Goal: Communication & Community: Share content

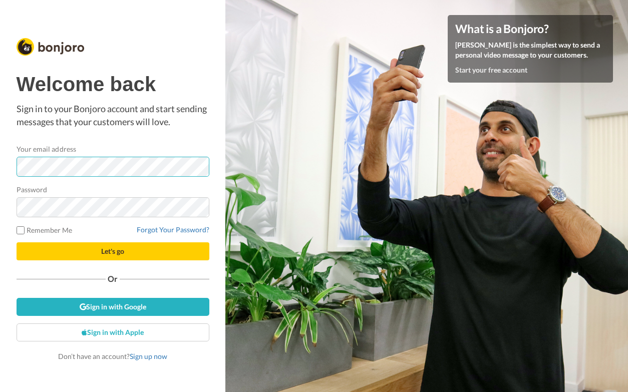
click at [17, 177] on div at bounding box center [17, 177] width 0 height 0
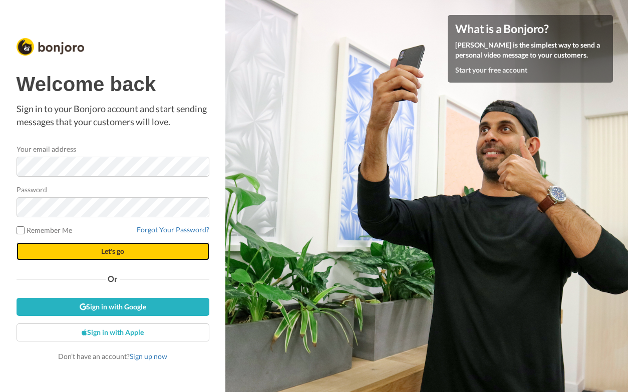
click at [123, 249] on span "Let's go" at bounding box center [112, 251] width 23 height 9
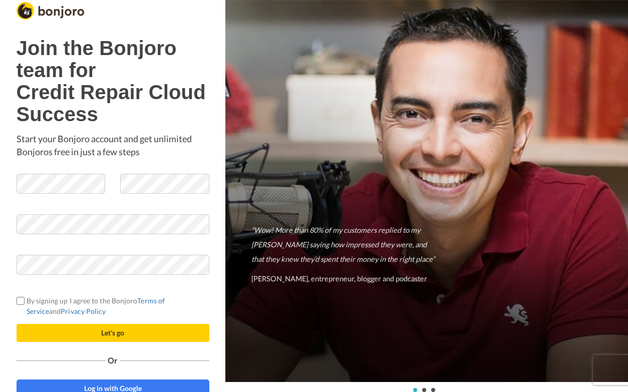
scroll to position [8, 0]
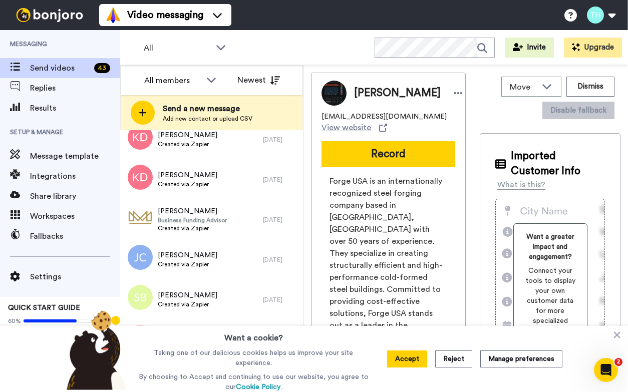
scroll to position [775, 0]
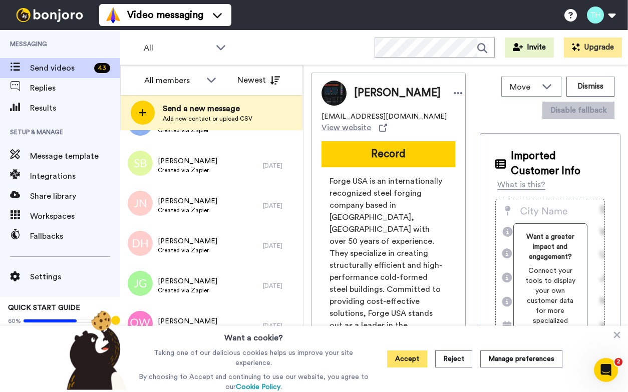
click at [408, 360] on button "Accept" at bounding box center [407, 358] width 40 height 17
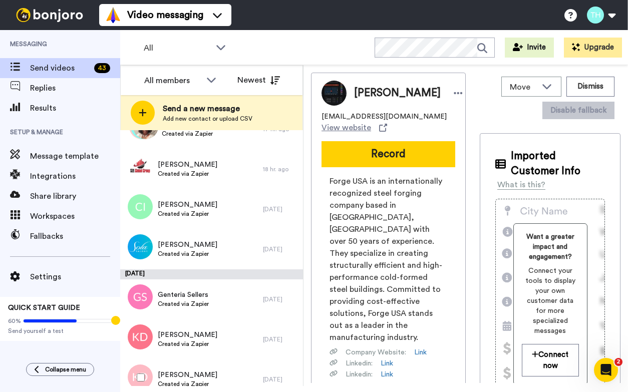
scroll to position [0, 0]
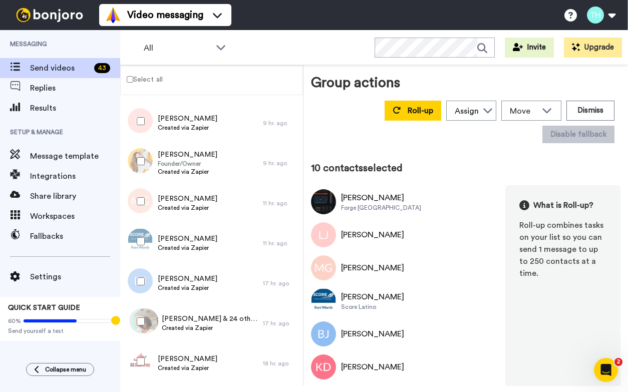
scroll to position [213, 0]
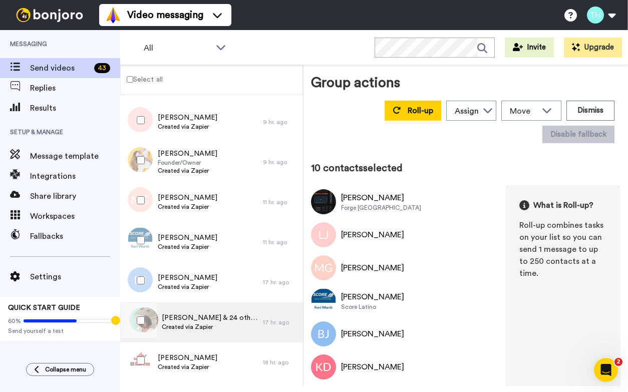
click at [224, 323] on span "Created via Zapier" at bounding box center [210, 327] width 96 height 8
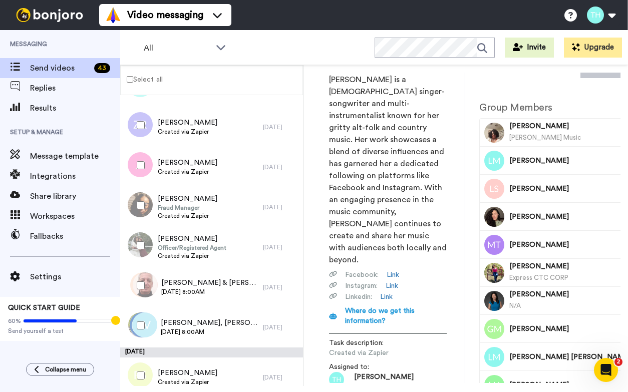
scroll to position [1561, 0]
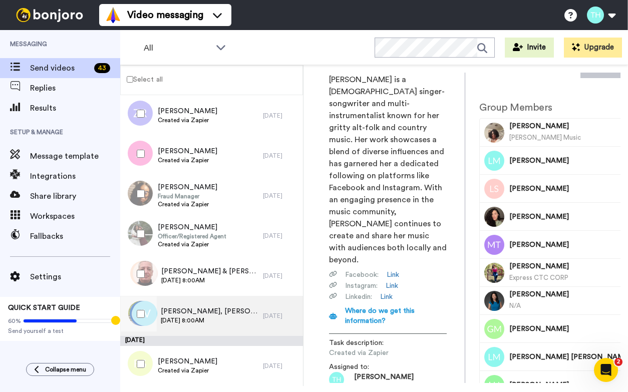
click at [238, 325] on div "Jeanette, Amanda & 14 others Mon, Aug 25th 2025 @ 8:00AM" at bounding box center [209, 315] width 97 height 19
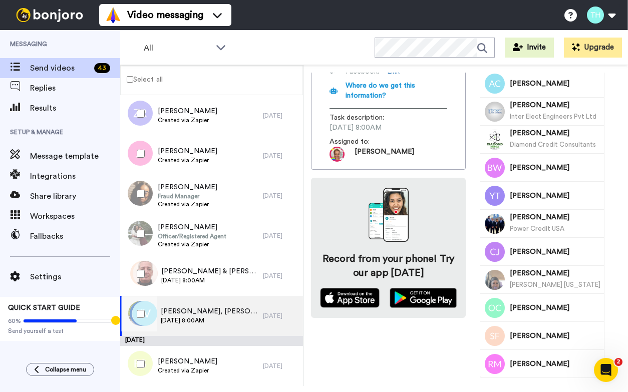
scroll to position [231, 0]
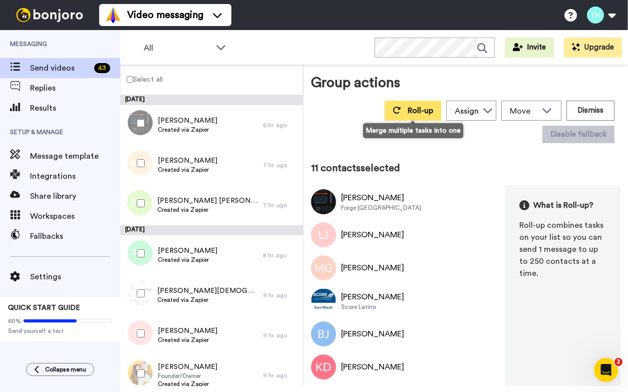
click at [420, 113] on span "Roll-up" at bounding box center [420, 111] width 26 height 8
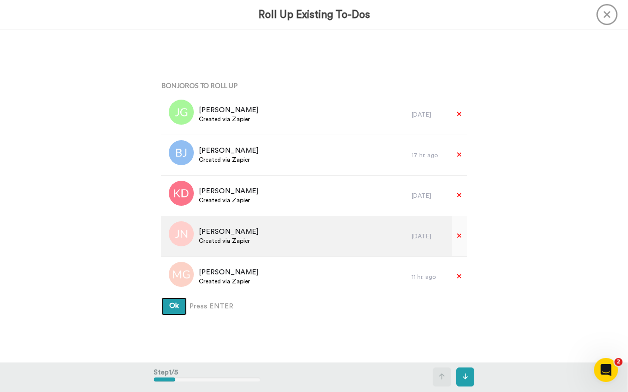
scroll to position [246, 0]
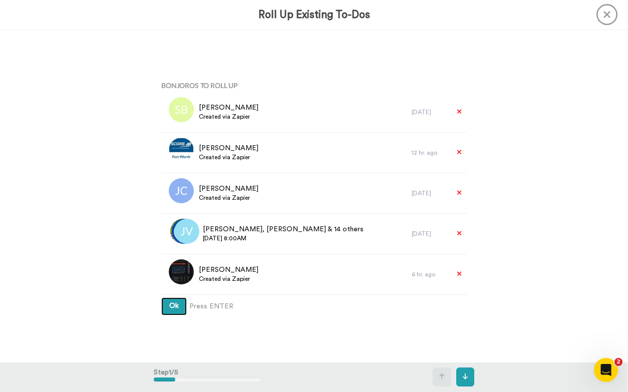
click at [178, 303] on span "Ok" at bounding box center [174, 305] width 10 height 7
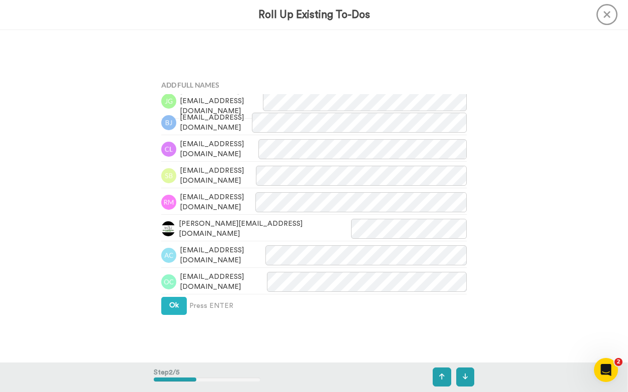
scroll to position [489, 0]
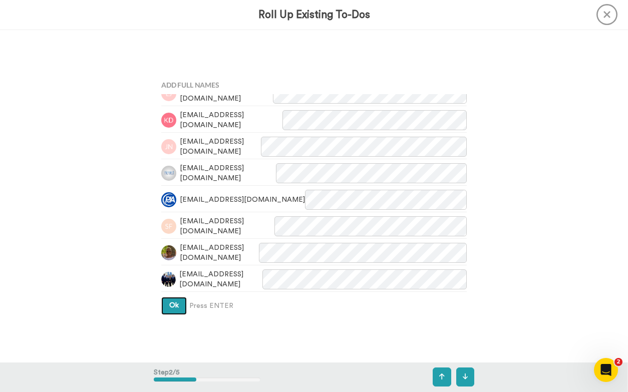
click at [170, 306] on span "Ok" at bounding box center [174, 305] width 10 height 7
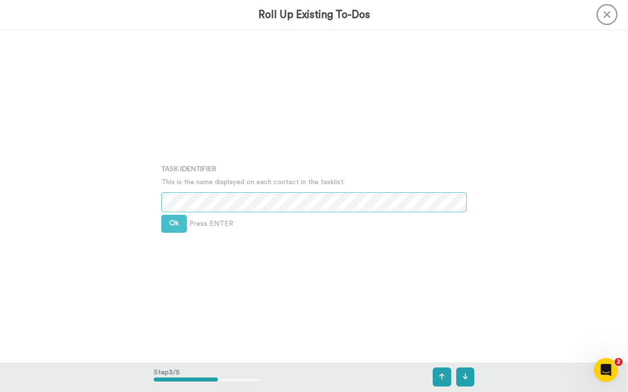
scroll to position [665, 0]
click at [177, 229] on button "Ok" at bounding box center [174, 223] width 26 height 18
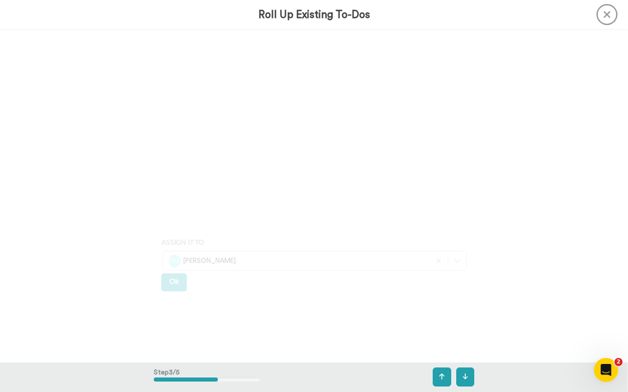
scroll to position [1027, 0]
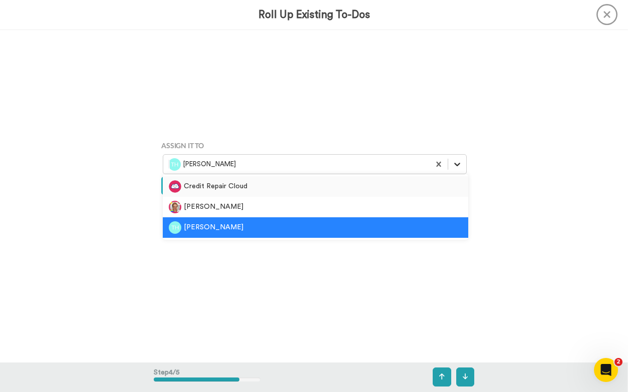
click at [458, 161] on icon at bounding box center [457, 164] width 10 height 10
click at [351, 182] on div "Credit Repair Cloud" at bounding box center [315, 186] width 293 height 13
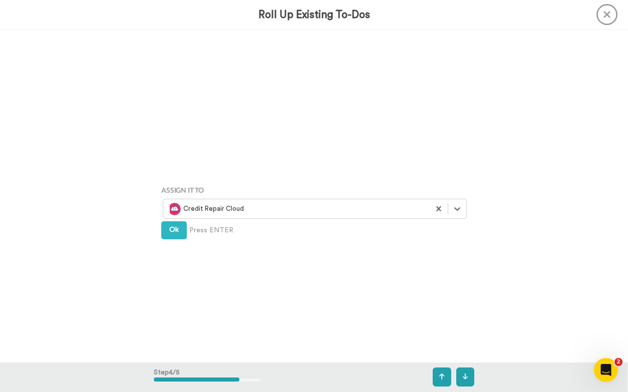
scroll to position [976, 0]
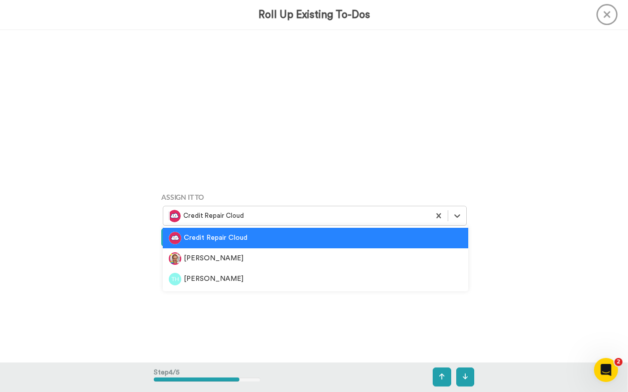
click at [349, 212] on div at bounding box center [296, 216] width 256 height 12
click at [367, 282] on div "[PERSON_NAME]" at bounding box center [315, 279] width 293 height 13
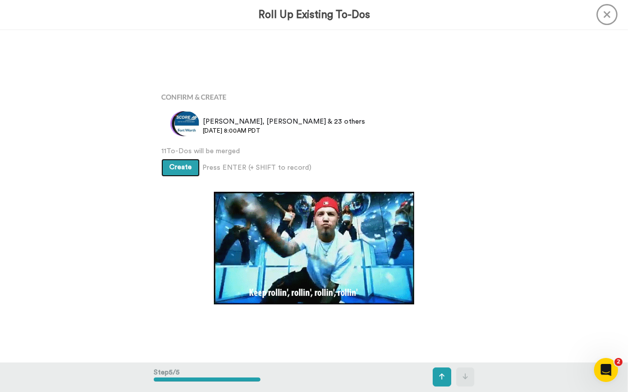
scroll to position [1329, 0]
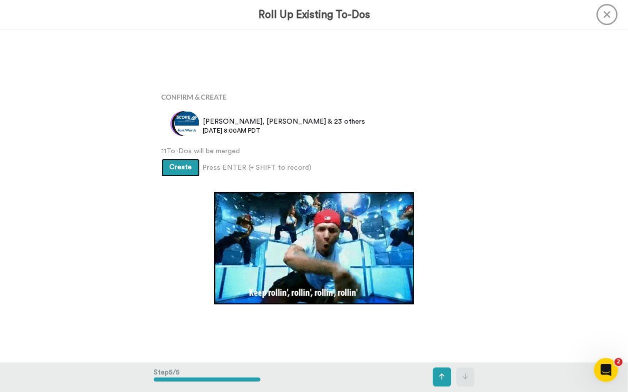
click at [177, 169] on span "Create" at bounding box center [180, 167] width 23 height 7
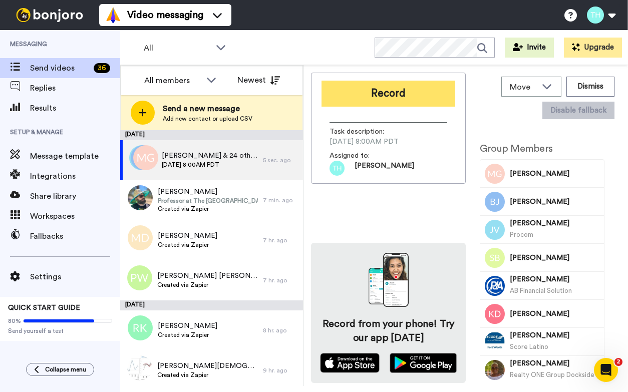
click at [371, 93] on button "Record" at bounding box center [388, 94] width 134 height 26
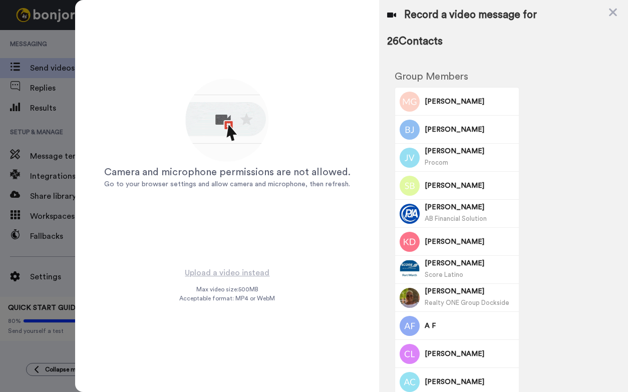
click at [217, 130] on img at bounding box center [227, 121] width 88 height 88
click at [607, 11] on icon at bounding box center [612, 12] width 10 height 13
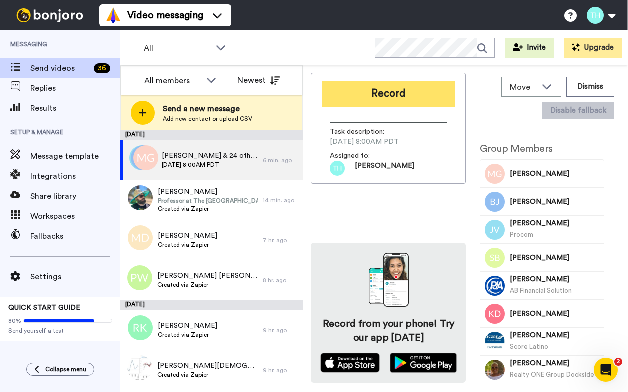
click at [374, 94] on button "Record" at bounding box center [388, 94] width 134 height 26
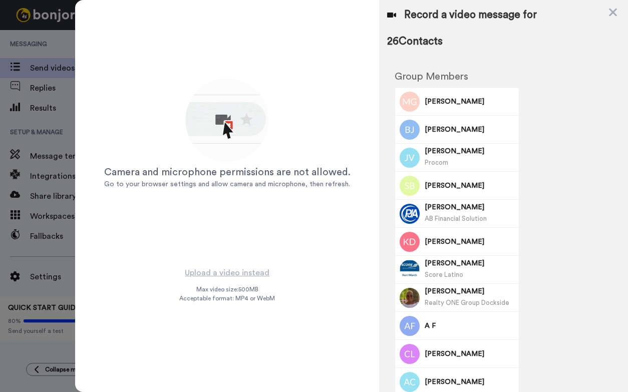
click at [226, 279] on div "Upload a video instead Max video size: 500 MB Acceptable format: MP4 or WebM" at bounding box center [227, 323] width 96 height 114
click at [56, 155] on div at bounding box center [314, 196] width 628 height 392
click at [612, 10] on icon at bounding box center [612, 12] width 10 height 13
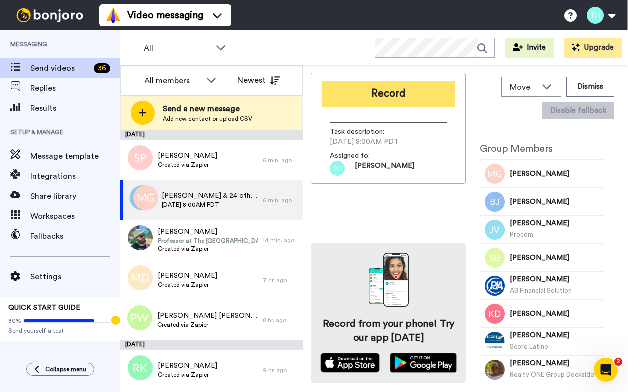
click at [380, 92] on button "Record" at bounding box center [388, 94] width 134 height 26
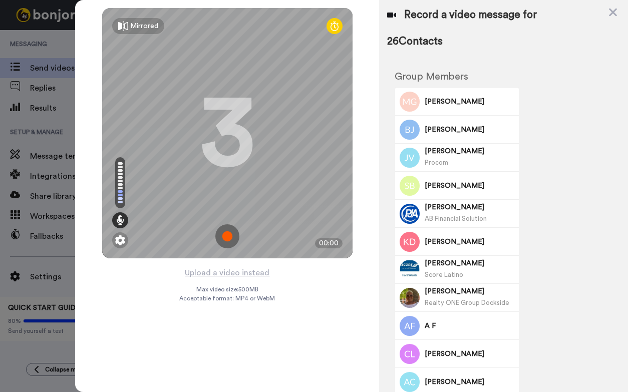
click at [230, 237] on img at bounding box center [227, 236] width 24 height 24
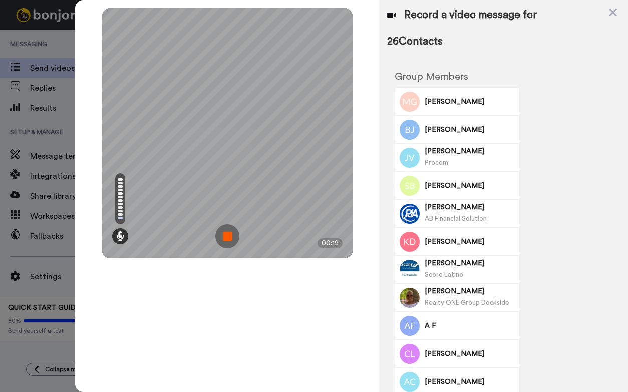
click at [234, 236] on img at bounding box center [227, 236] width 24 height 24
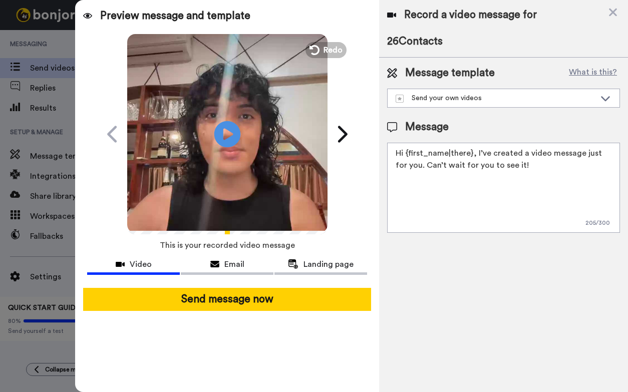
click at [226, 139] on icon at bounding box center [227, 134] width 27 height 27
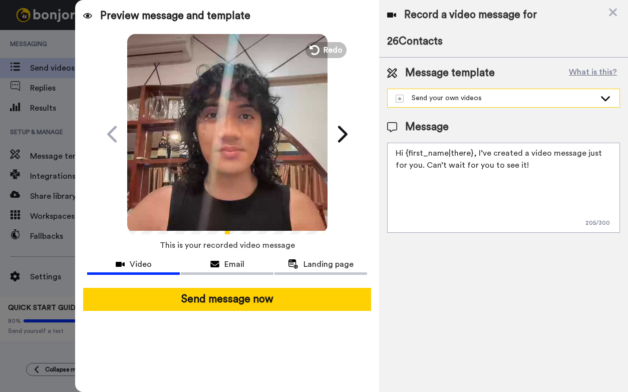
click at [448, 93] on div "Send your own videos" at bounding box center [495, 98] width 200 height 10
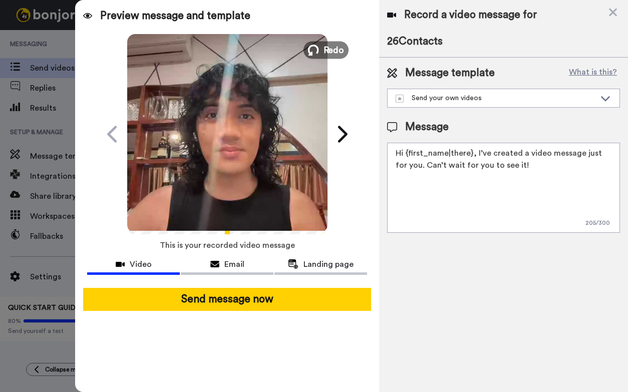
click at [332, 49] on span "Redo" at bounding box center [333, 49] width 21 height 13
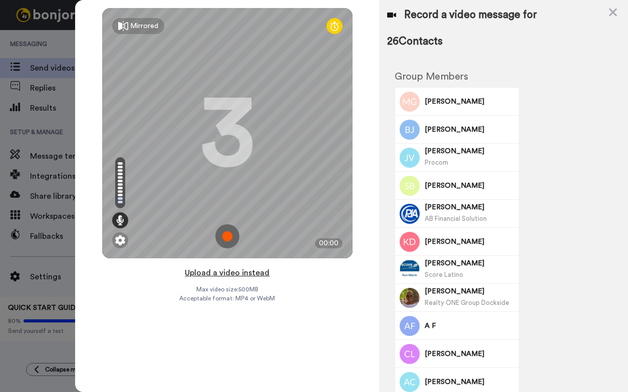
click at [225, 273] on button "Upload a video instead" at bounding box center [227, 272] width 91 height 13
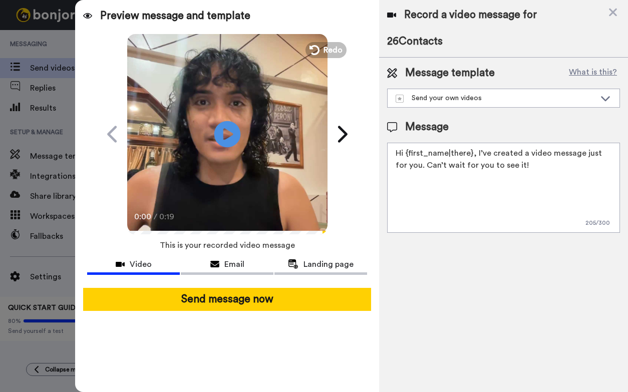
click at [230, 136] on icon at bounding box center [227, 134] width 27 height 27
click at [330, 52] on span "Redo" at bounding box center [333, 49] width 21 height 13
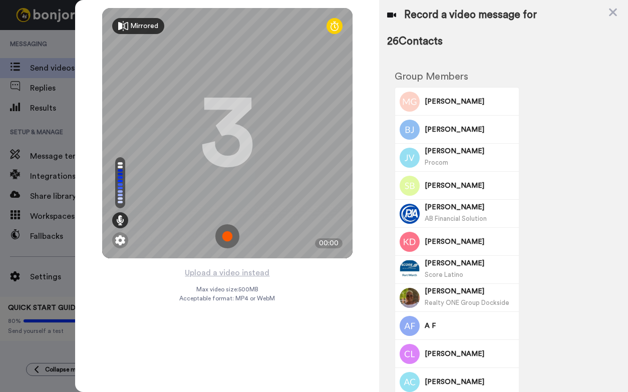
click at [136, 24] on div "Mirrored" at bounding box center [144, 26] width 28 height 10
click at [136, 24] on div "Mirror" at bounding box center [140, 26] width 20 height 10
click at [120, 237] on img at bounding box center [120, 240] width 10 height 10
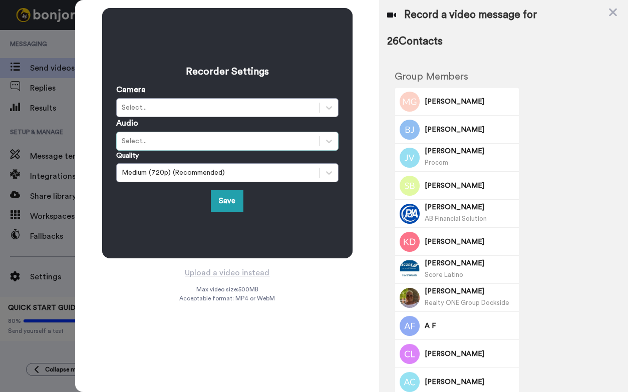
click at [189, 142] on div "Select..." at bounding box center [218, 141] width 193 height 10
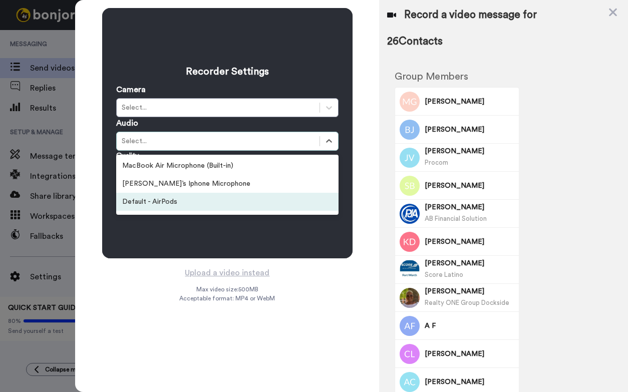
click at [190, 202] on div "Default - AirPods" at bounding box center [227, 202] width 222 height 18
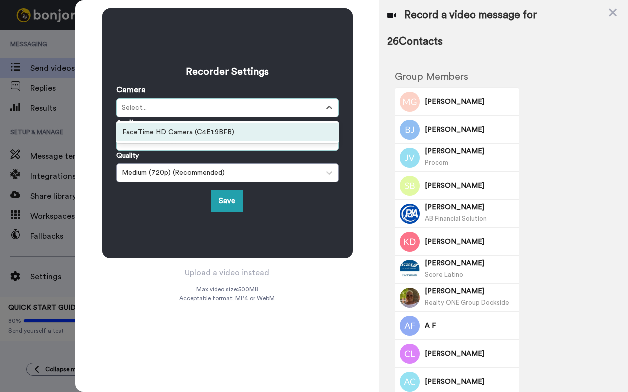
click at [173, 221] on div "Recorder Settings Camera option FaceTime HD Camera (C4E1:9BFB) focused, 1 of 1.…" at bounding box center [227, 133] width 250 height 250
click at [190, 179] on div "Medium (720p) (Recommended)" at bounding box center [227, 172] width 222 height 19
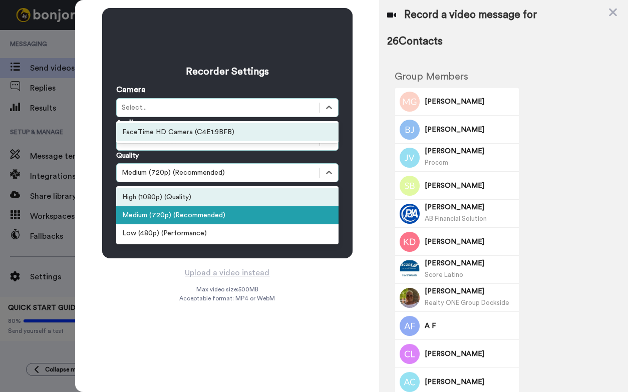
click at [194, 200] on div "High (1080p) (Quality)" at bounding box center [227, 197] width 222 height 18
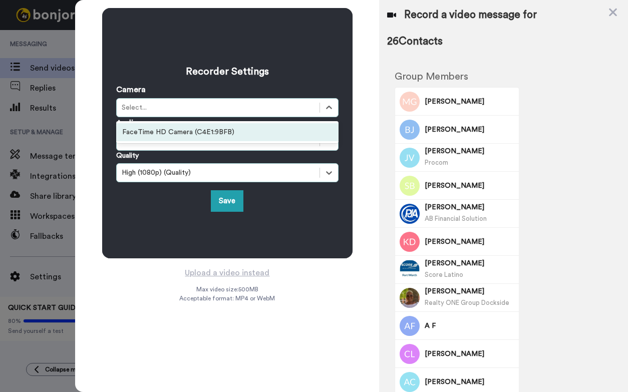
click at [249, 199] on div "Save" at bounding box center [227, 201] width 222 height 22
click at [225, 198] on button "Save" at bounding box center [227, 201] width 33 height 22
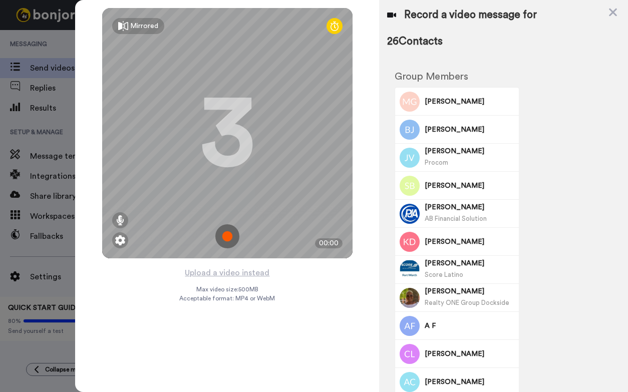
click at [227, 236] on img at bounding box center [227, 236] width 24 height 24
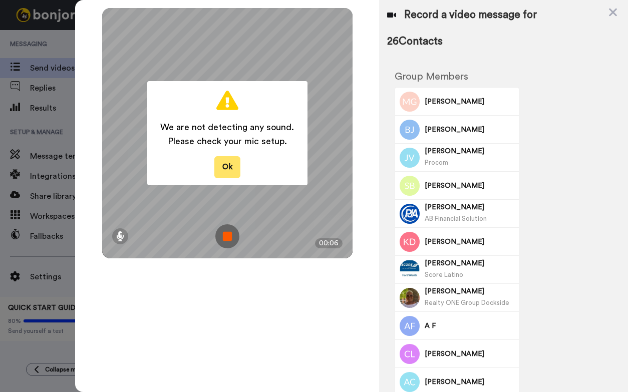
click at [231, 164] on button "Ok" at bounding box center [227, 167] width 26 height 22
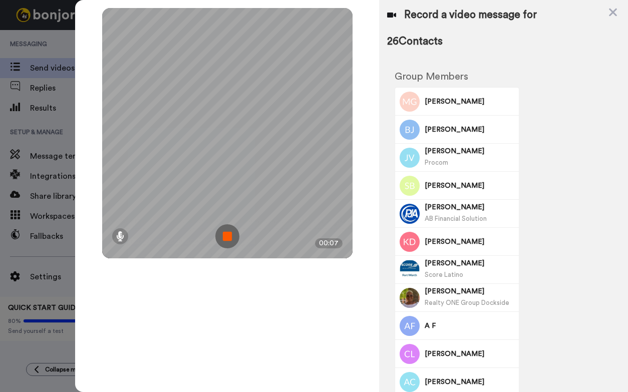
click at [224, 233] on img at bounding box center [227, 236] width 24 height 24
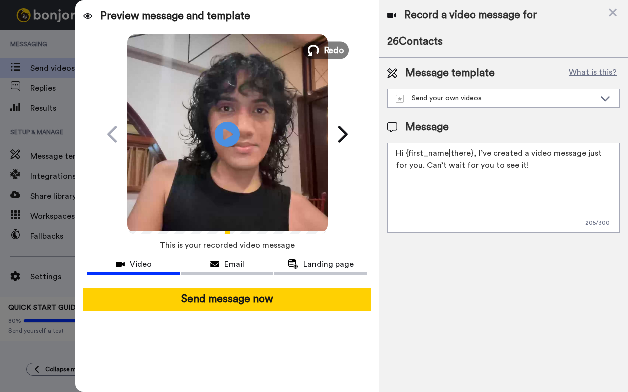
click at [315, 49] on icon at bounding box center [313, 50] width 11 height 11
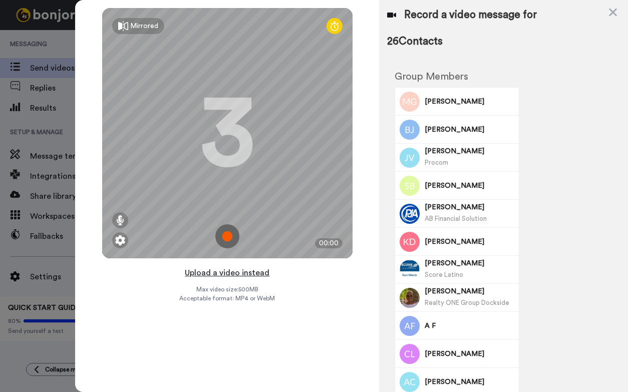
click at [236, 277] on button "Upload a video instead" at bounding box center [227, 272] width 91 height 13
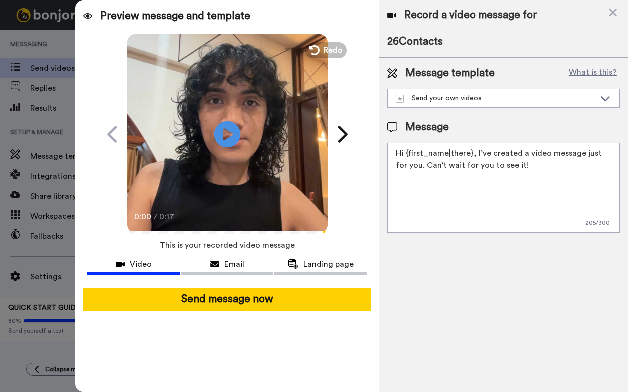
click at [224, 136] on icon "Play/Pause" at bounding box center [227, 134] width 27 height 48
click at [471, 289] on div "Record a video message for 26 Contacts Message template What is this? Send your…" at bounding box center [503, 196] width 249 height 392
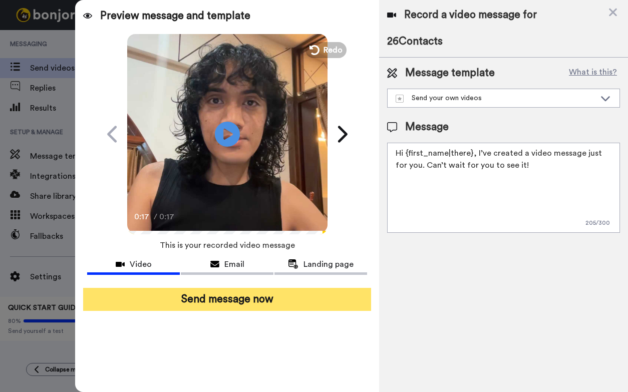
click at [300, 294] on button "Send message now" at bounding box center [227, 299] width 288 height 23
